Goal: Task Accomplishment & Management: Manage account settings

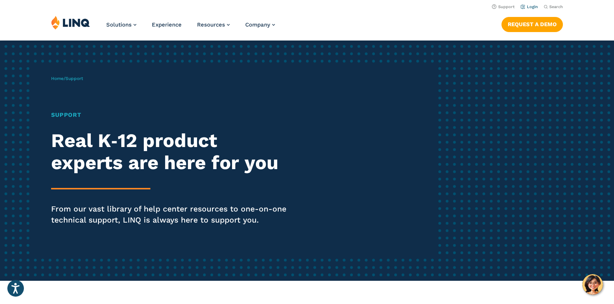
click at [529, 7] on link "Login" at bounding box center [529, 6] width 17 height 5
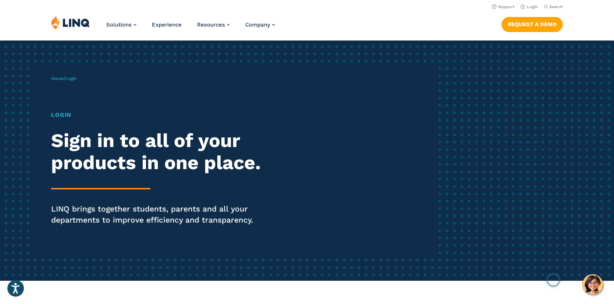
click at [66, 113] on h1 "Login" at bounding box center [169, 114] width 237 height 9
click at [60, 116] on h1 "Login" at bounding box center [169, 114] width 237 height 9
click at [63, 117] on h1 "Login" at bounding box center [169, 114] width 237 height 9
click at [530, 7] on link "Login" at bounding box center [529, 6] width 17 height 5
click at [530, 6] on link "Login" at bounding box center [529, 6] width 17 height 5
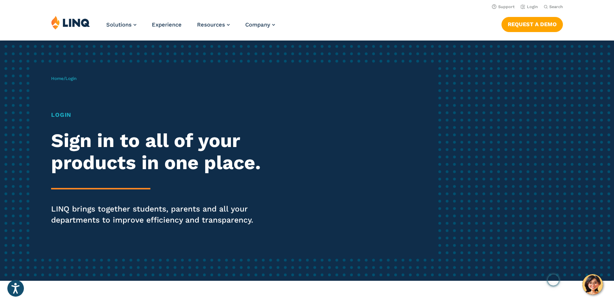
click at [60, 116] on h1 "Login" at bounding box center [169, 114] width 237 height 9
click at [68, 113] on h1 "Login" at bounding box center [169, 114] width 237 height 9
click at [63, 114] on h1 "Login" at bounding box center [169, 114] width 237 height 9
click at [532, 7] on link "Login" at bounding box center [529, 6] width 17 height 5
click at [531, 5] on link "Login" at bounding box center [529, 6] width 17 height 5
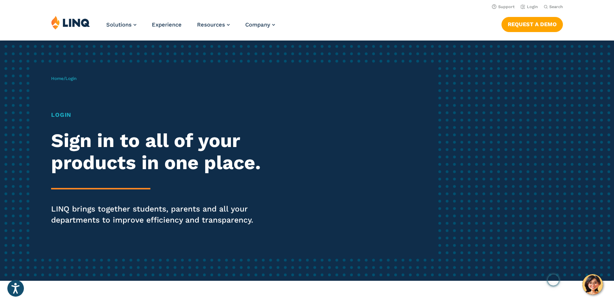
click at [81, 25] on img at bounding box center [70, 22] width 39 height 14
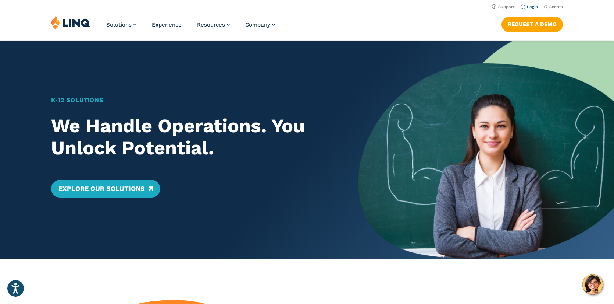
click at [530, 8] on link "Login" at bounding box center [529, 6] width 17 height 5
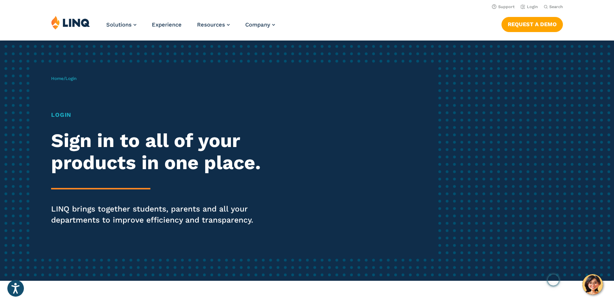
click at [61, 116] on h1 "Login" at bounding box center [169, 114] width 237 height 9
click at [76, 77] on span "Login" at bounding box center [70, 78] width 11 height 5
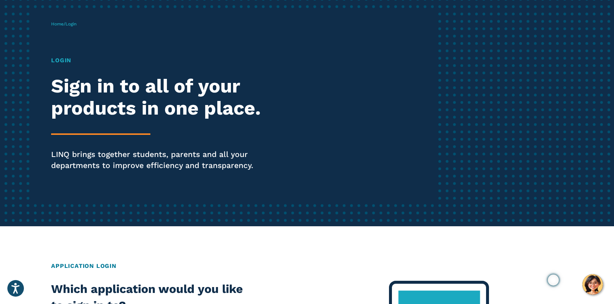
scroll to position [64, 0]
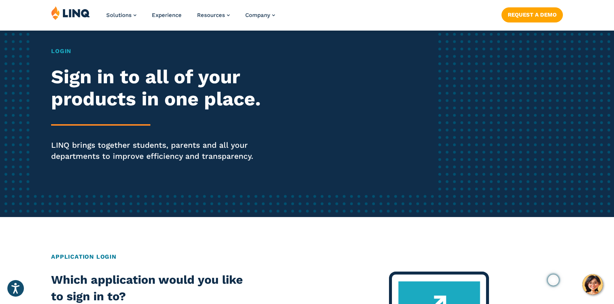
click at [362, 111] on div "Home / Login Login Sign in to all of your products in one place. LINQ brings to…" at bounding box center [243, 97] width 384 height 188
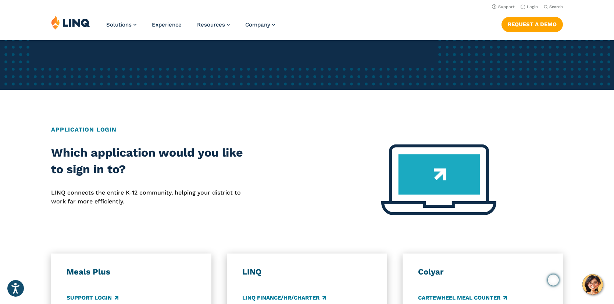
scroll to position [0, 0]
